Goal: Navigation & Orientation: Find specific page/section

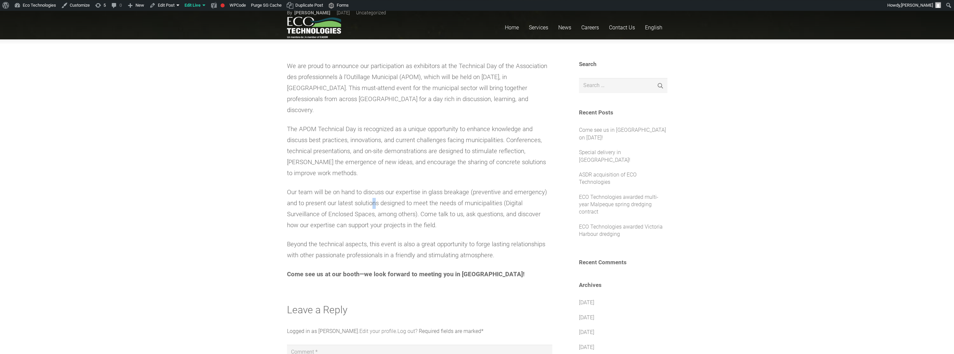
scroll to position [143, 0]
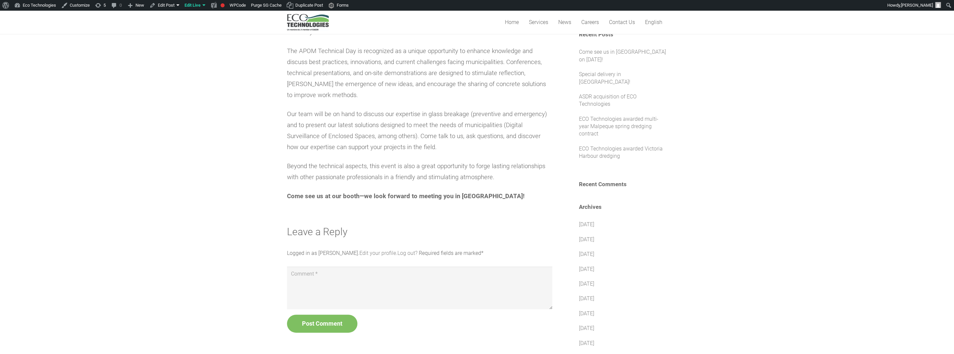
click at [192, 126] on section "We are proud to announce our participation as exhibitors at the Technical Day o…" at bounding box center [477, 309] width 954 height 696
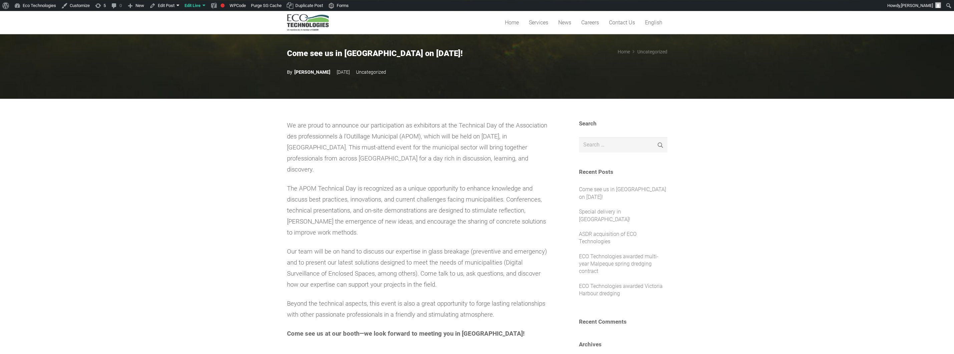
scroll to position [0, 0]
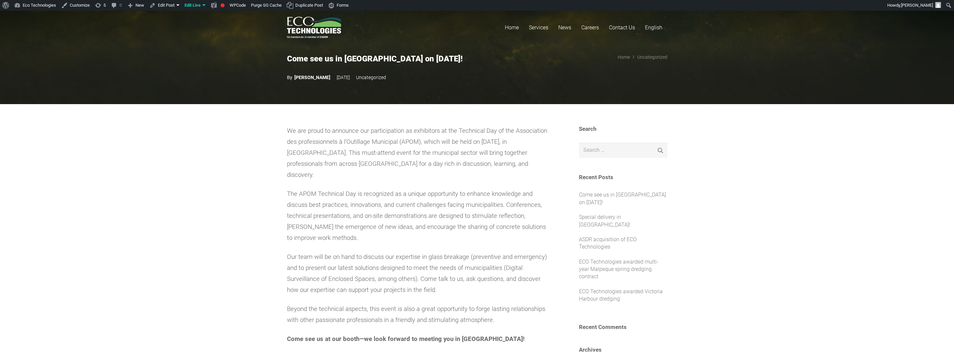
click at [557, 25] on link "News" at bounding box center [564, 28] width 23 height 34
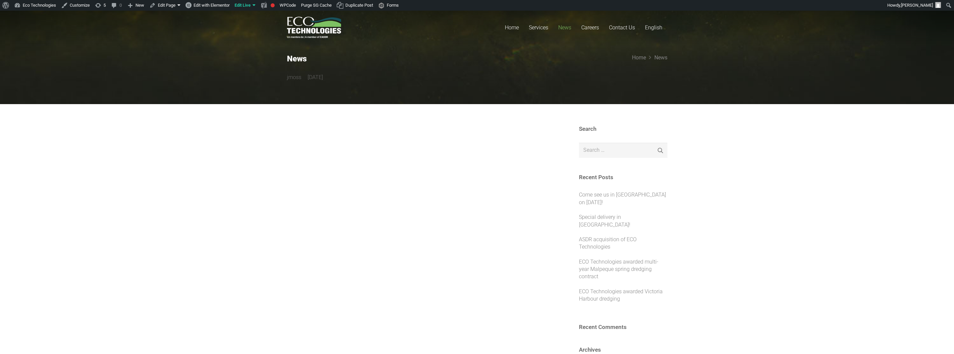
drag, startPoint x: 268, startPoint y: 48, endPoint x: 336, endPoint y: 82, distance: 76.1
click at [336, 82] on section "News jmoss 4 years ago Home News" at bounding box center [477, 51] width 954 height 105
click at [227, 52] on section "News jmoss 4 years ago Home News" at bounding box center [477, 51] width 954 height 105
drag, startPoint x: 246, startPoint y: 54, endPoint x: 406, endPoint y: 94, distance: 165.4
click at [343, 76] on section "News jmoss 4 years ago Home News" at bounding box center [477, 51] width 954 height 105
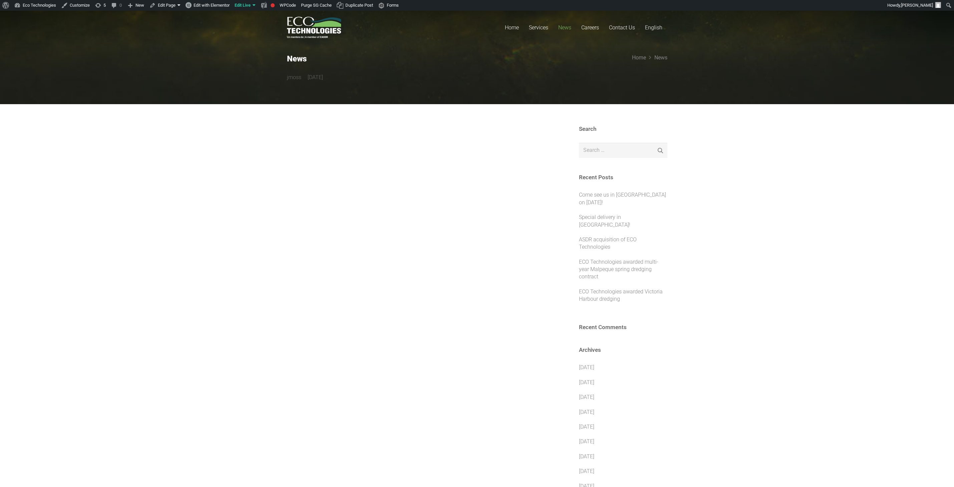
click at [748, 288] on section "Search Search for: Search Recent Posts Come see us in Shawinigan on September 1…" at bounding box center [477, 452] width 954 height 696
drag, startPoint x: 756, startPoint y: 384, endPoint x: 308, endPoint y: 137, distance: 511.5
click at [315, 144] on section "Search Search for: Search Recent Posts Come see us in Shawinigan on September 1…" at bounding box center [477, 452] width 954 height 696
click at [253, 160] on section "Search Search for: Search Recent Posts Come see us in Shawinigan on September 1…" at bounding box center [477, 452] width 954 height 696
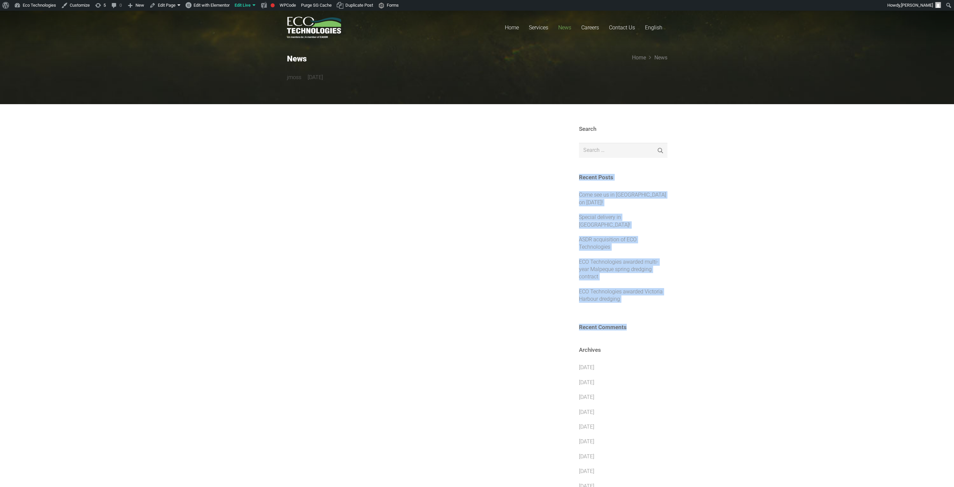
drag, startPoint x: 403, startPoint y: 165, endPoint x: 759, endPoint y: 335, distance: 393.8
click at [753, 329] on section "Search Search for: Search Recent Posts Come see us in Shawinigan on September 1…" at bounding box center [477, 452] width 954 height 696
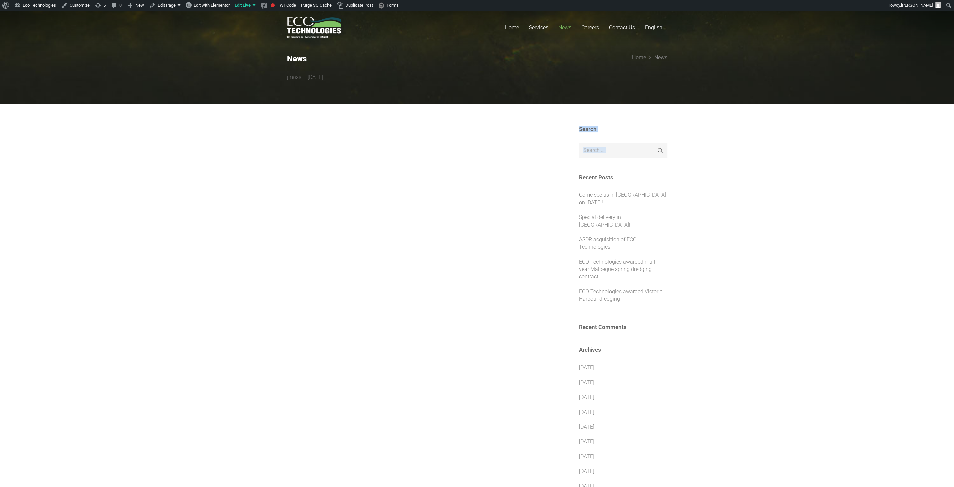
drag, startPoint x: 771, startPoint y: 393, endPoint x: 413, endPoint y: 162, distance: 425.6
click at [437, 170] on section "Search Search for: Search Recent Posts Come see us in Shawinigan on September 1…" at bounding box center [477, 452] width 954 height 696
click at [310, 158] on div at bounding box center [419, 451] width 265 height 653
click at [251, 150] on section "Search Search for: Search Recent Posts Come see us in Shawinigan on September 1…" at bounding box center [477, 452] width 954 height 696
drag, startPoint x: 393, startPoint y: 84, endPoint x: 400, endPoint y: 88, distance: 7.7
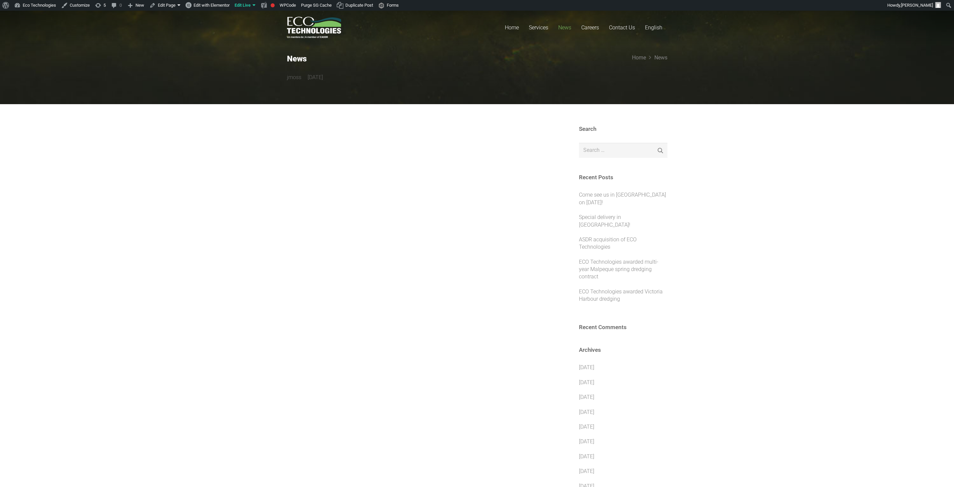
click at [397, 86] on section "News jmoss 4 years ago Home News" at bounding box center [477, 51] width 954 height 105
click at [364, 119] on section "Search Search for: Search Recent Posts Come see us in Shawinigan on September 1…" at bounding box center [477, 452] width 954 height 696
drag, startPoint x: 292, startPoint y: 163, endPoint x: 432, endPoint y: 342, distance: 227.1
click at [430, 338] on section "Search Search for: Search Recent Posts Come see us in Shawinigan on September 1…" at bounding box center [477, 452] width 954 height 696
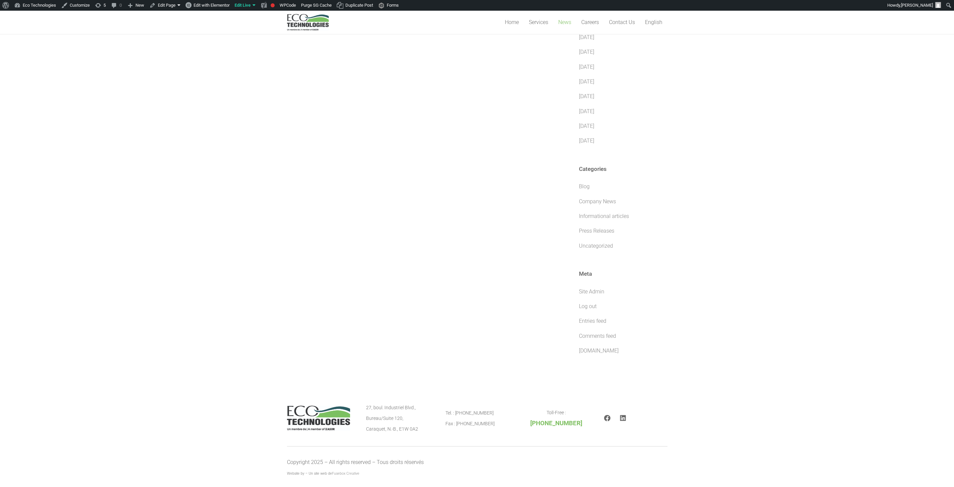
click at [202, 192] on section "Search Search for: Search Recent Posts Come see us in Shawinigan on September 1…" at bounding box center [477, 33] width 954 height 696
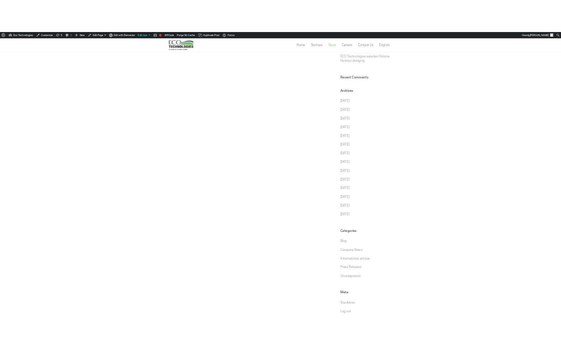
scroll to position [419, 0]
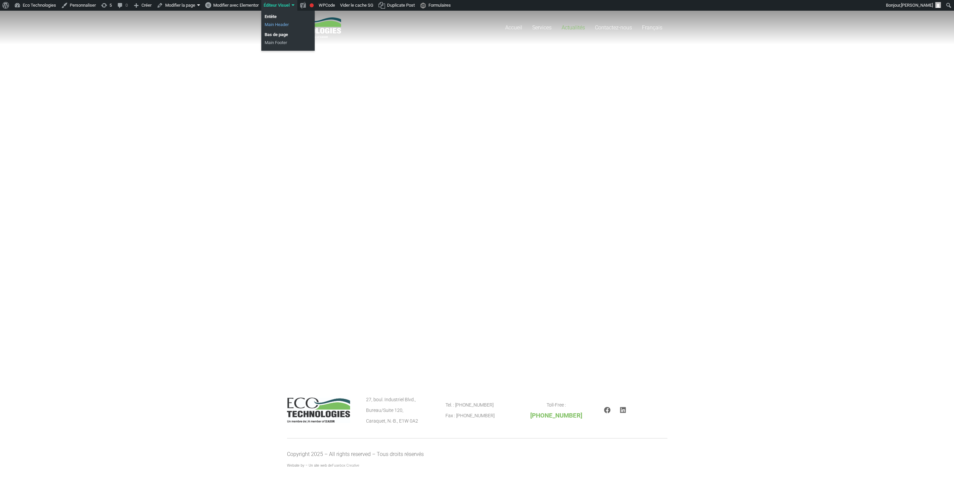
click at [281, 24] on link "Main Header" at bounding box center [287, 25] width 53 height 8
click at [231, 127] on div "Accueil Services Dragage de parcs à résidus miniers Dragage de voies navigables…" at bounding box center [477, 192] width 954 height 362
click at [226, 5] on span "Modifier avec Elementor" at bounding box center [235, 5] width 45 height 5
click at [617, 370] on div "Accueil Services Dragage de parcs à résidus miniers Dragage de voies navigables…" at bounding box center [477, 192] width 954 height 362
click at [317, 64] on div "Accueil Services Dragage de parcs à résidus miniers Dragage de voies navigables…" at bounding box center [477, 192] width 954 height 362
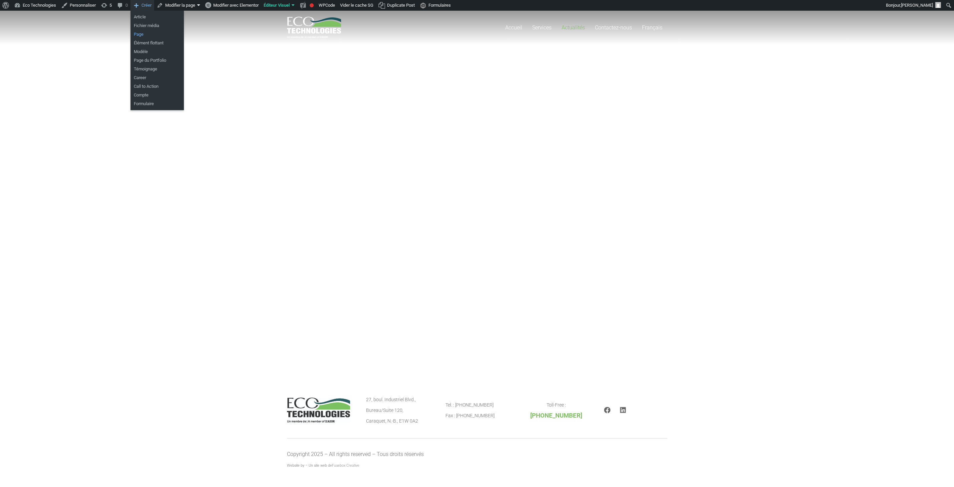
click at [144, 35] on link "Page" at bounding box center [156, 34] width 53 height 9
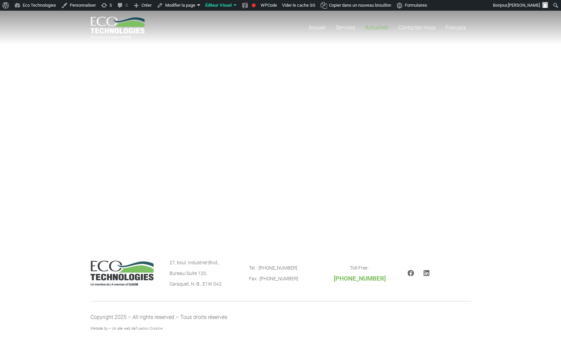
click at [376, 20] on link "Actualités" at bounding box center [376, 28] width 33 height 34
click at [358, 146] on div "Accueil Services Dragage de parcs à résidus miniers Dragage de voies navigables…" at bounding box center [280, 123] width 561 height 225
drag, startPoint x: 222, startPoint y: 136, endPoint x: 213, endPoint y: 133, distance: 9.3
click at [218, 135] on div "Accueil Services Dragage de parcs à résidus miniers Dragage de voies navigables…" at bounding box center [280, 123] width 561 height 225
drag, startPoint x: 360, startPoint y: 207, endPoint x: 350, endPoint y: 193, distance: 17.8
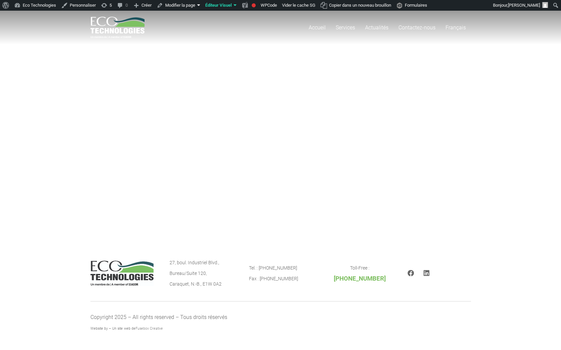
click at [360, 206] on div "Accueil Services Dragage de parcs à résidus miniers Dragage de voies navigables…" at bounding box center [280, 123] width 561 height 225
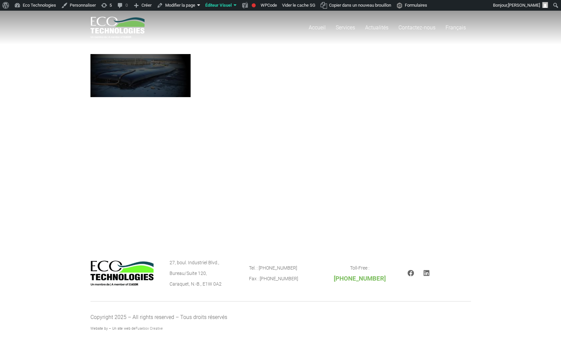
click at [169, 73] on img at bounding box center [140, 75] width 100 height 43
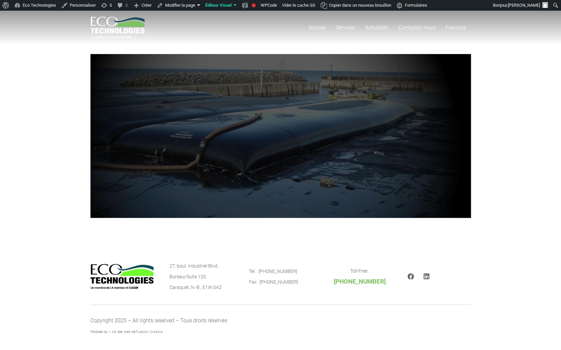
click at [391, 45] on div "Accueil Services Dragage de parcs à résidus miniers Dragage de voies navigables…" at bounding box center [280, 125] width 561 height 228
